Goal: Task Accomplishment & Management: Manage account settings

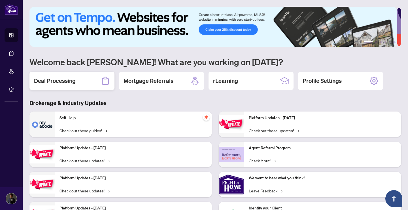
click at [79, 73] on div "Deal Processing" at bounding box center [71, 81] width 85 height 18
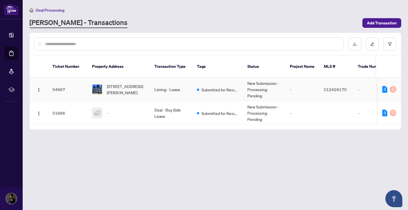
click at [152, 85] on td "Listing - Lease" at bounding box center [171, 90] width 42 height 24
